Goal: Find specific page/section: Find specific page/section

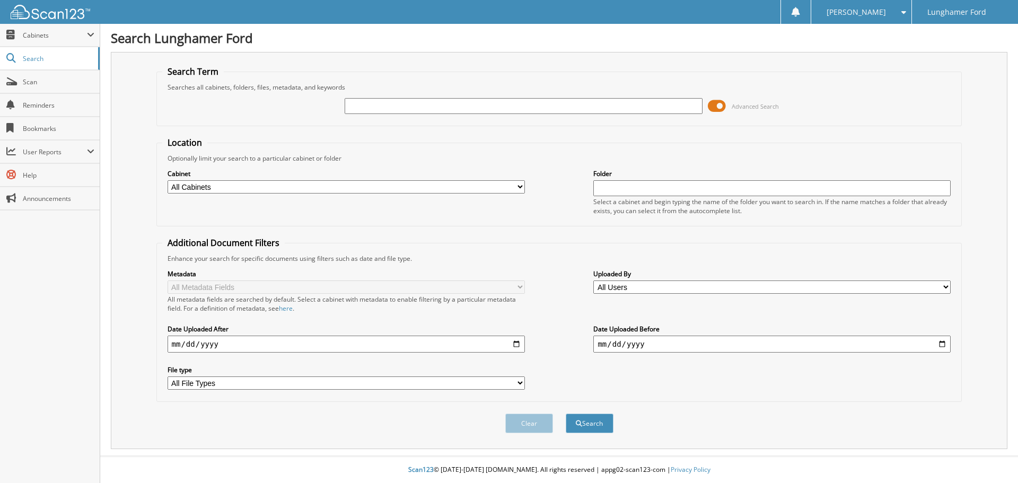
click at [367, 107] on input "text" at bounding box center [523, 106] width 357 height 16
type input "52171"
click at [566, 414] on button "Search" at bounding box center [590, 424] width 48 height 20
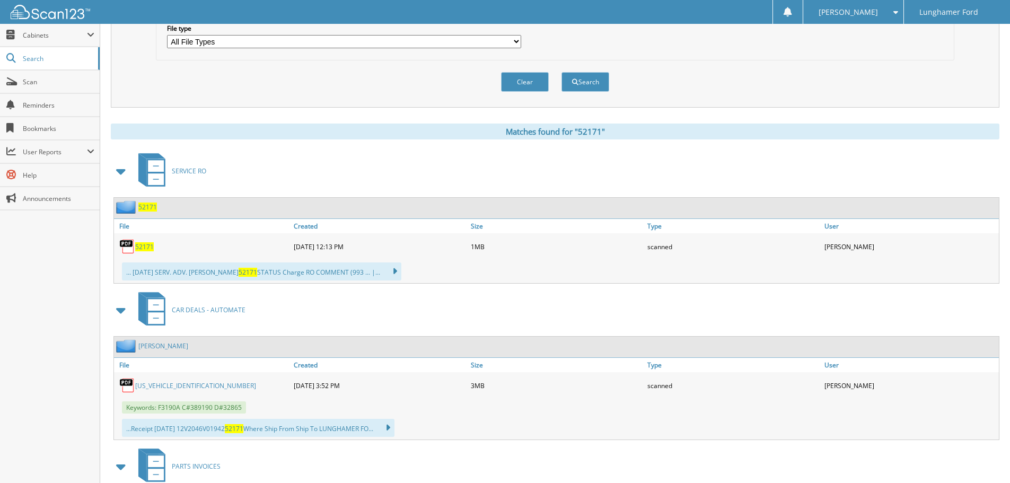
scroll to position [371, 0]
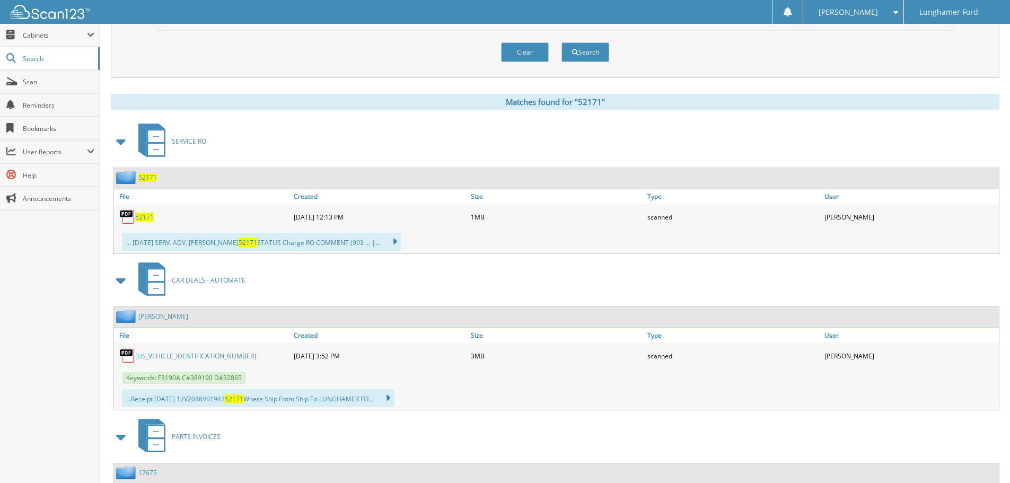
click at [147, 217] on span "52171" at bounding box center [144, 217] width 19 height 9
